Goal: Unclear

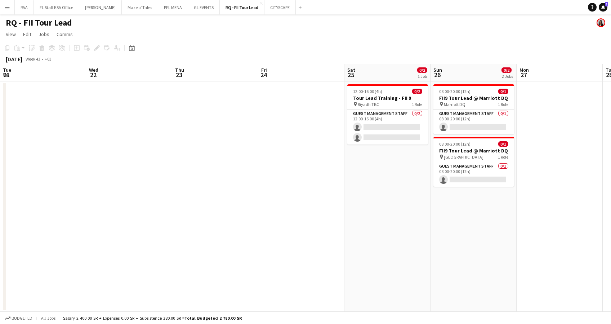
scroll to position [0, 200]
